Goal: Task Accomplishment & Management: Manage account settings

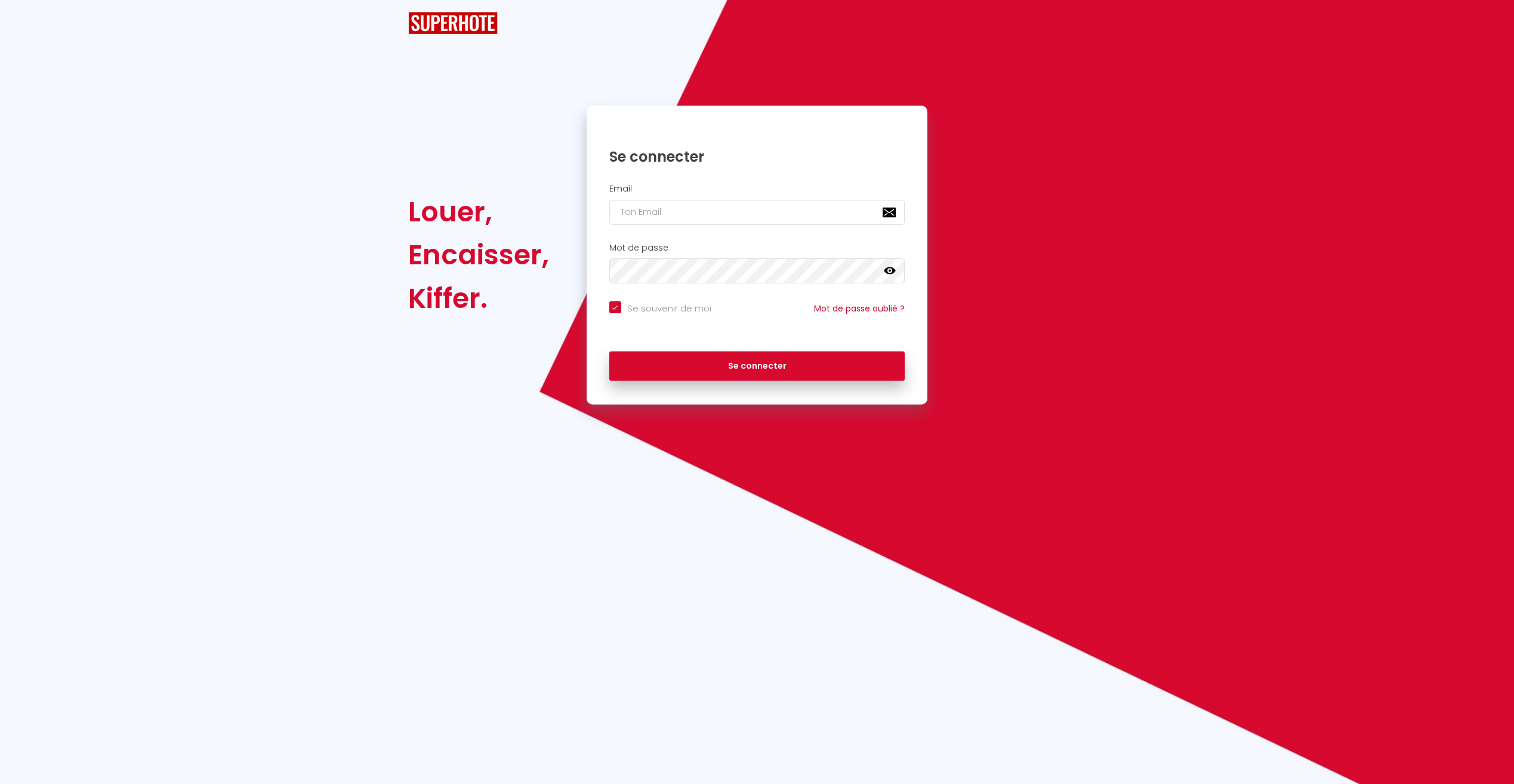
checkbox input "true"
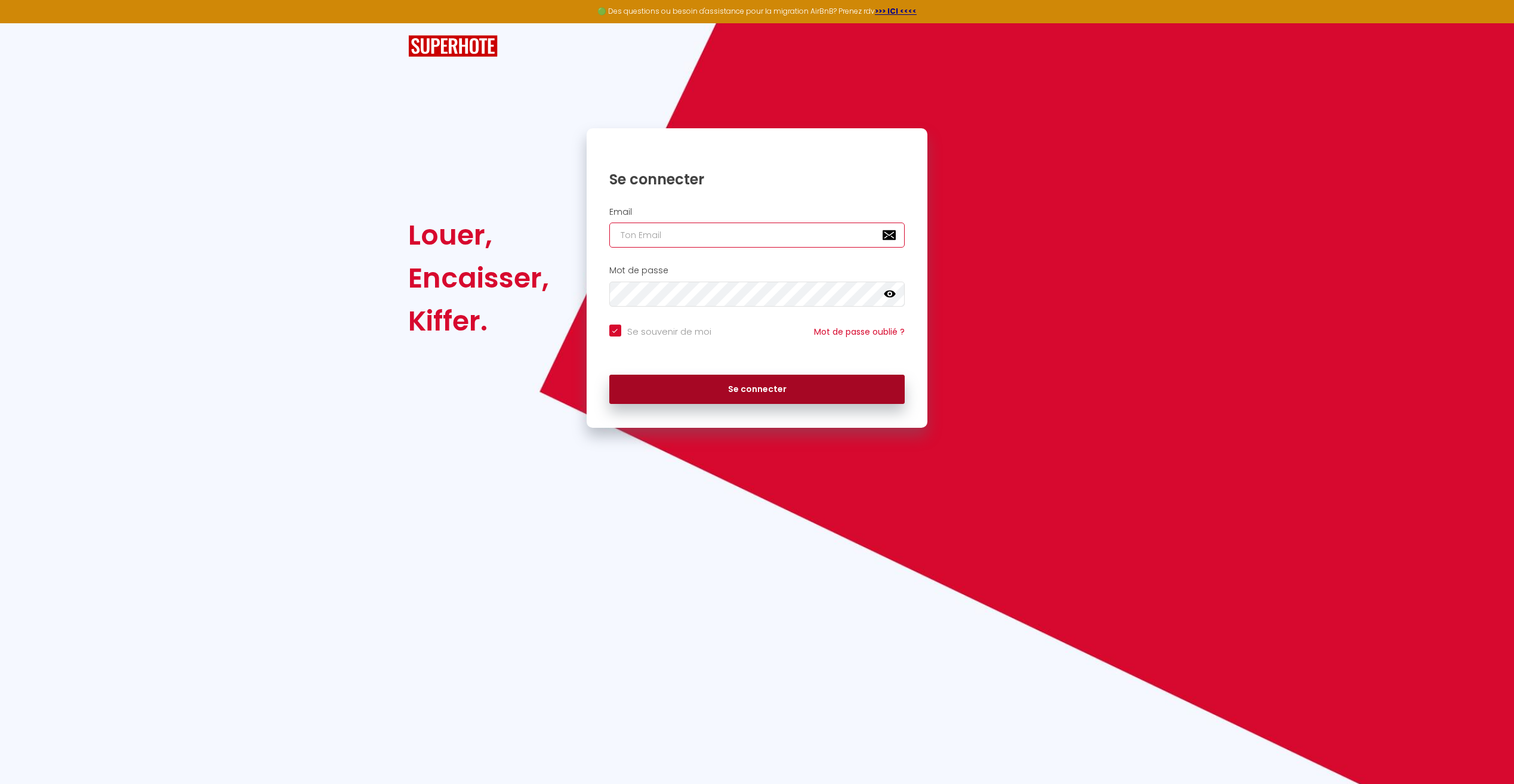
type input "[EMAIL_ADDRESS][DOMAIN_NAME]"
click at [695, 383] on button "Se connecter" at bounding box center [757, 390] width 296 height 30
checkbox input "true"
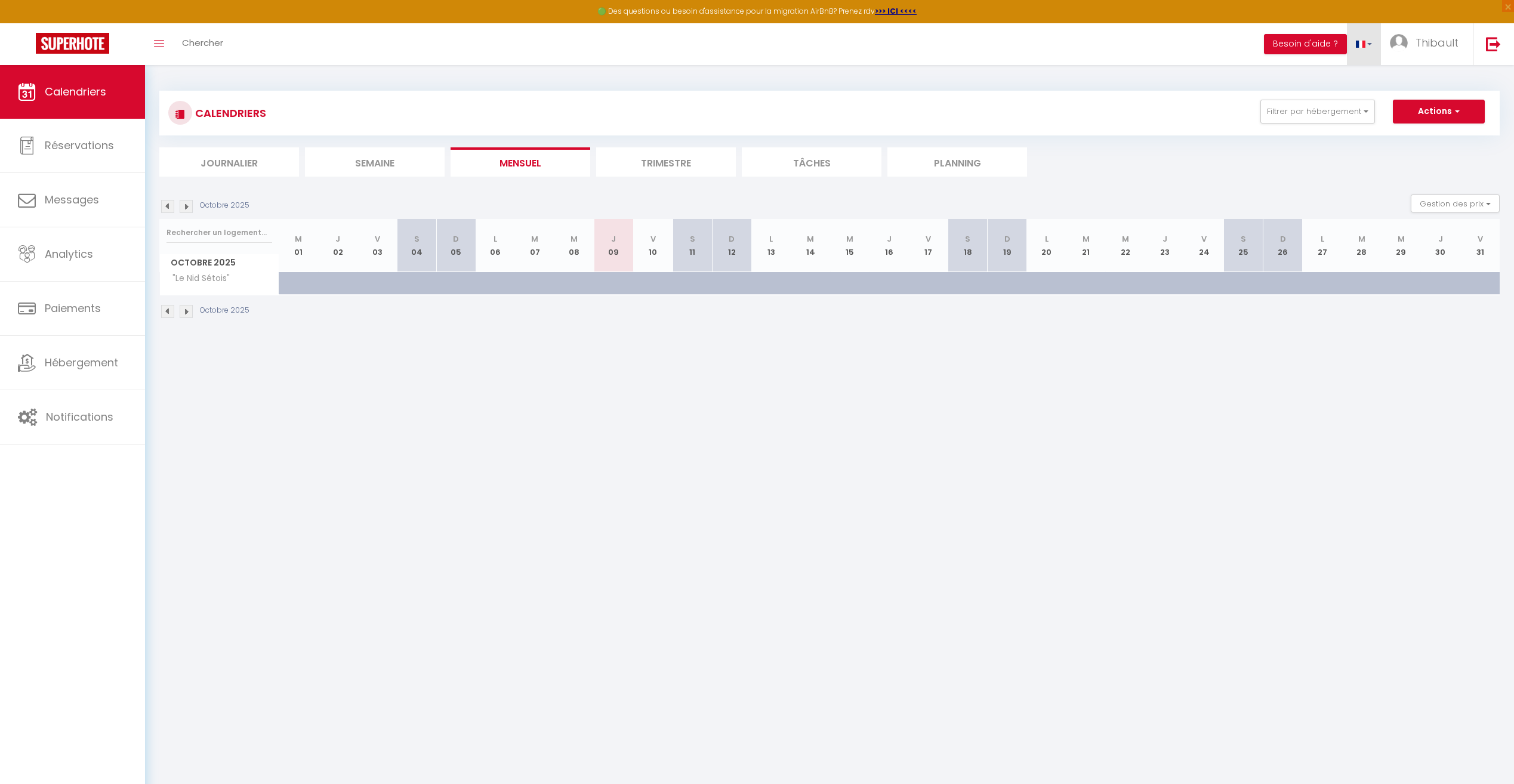
click at [1364, 45] on span at bounding box center [1361, 44] width 10 height 7
click at [1316, 44] on button "Besoin d'aide ?" at bounding box center [1305, 44] width 83 height 20
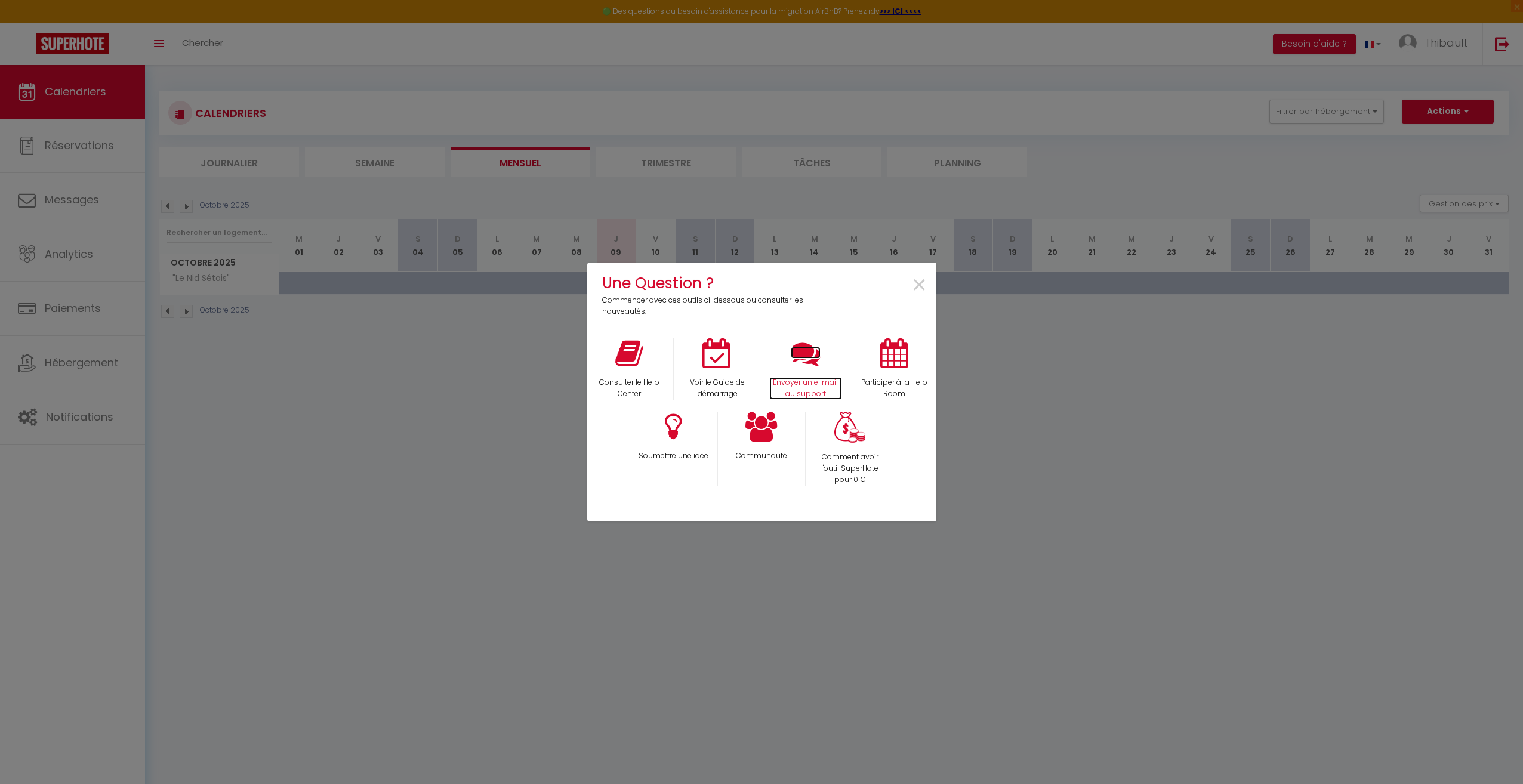
click at [815, 381] on p "Envoyer un e-mail au support" at bounding box center [805, 388] width 73 height 23
click at [915, 286] on span "×" at bounding box center [919, 285] width 16 height 37
